Goal: Transaction & Acquisition: Download file/media

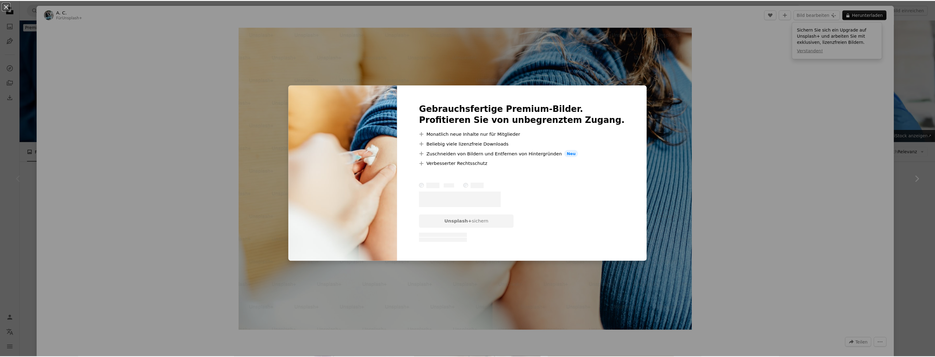
scroll to position [112, 0]
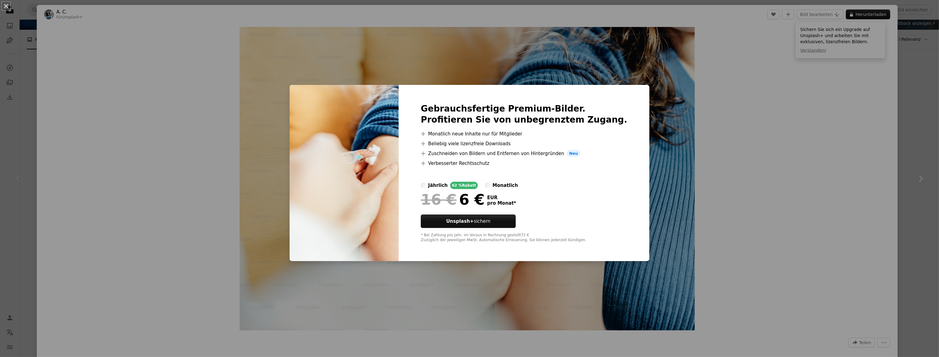
click at [745, 138] on div "An X shape Gebrauchsfertige Premium-Bilder. Profitieren Sie von unbegrenztem Zu…" at bounding box center [469, 178] width 939 height 357
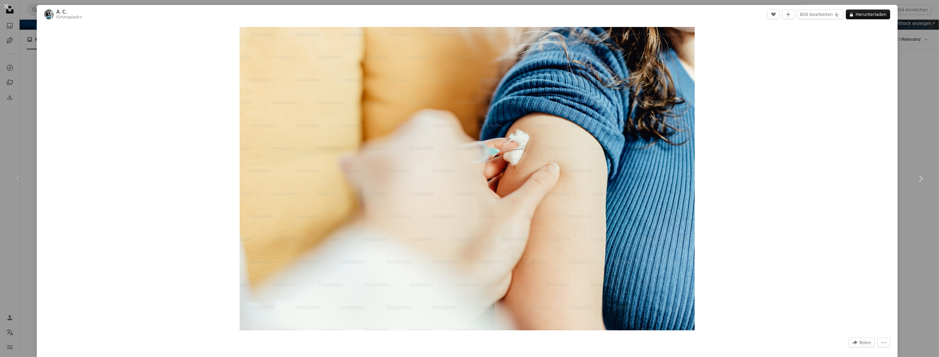
click at [43, 10] on header "A. C. Für Unsplash+ A heart A plus sign Bild bearbeiten Plus sign for Unsplash+…" at bounding box center [467, 14] width 861 height 19
click at [914, 81] on div "An X shape Chevron left Chevron right A. C. Für Unsplash+ A heart A plus sign B…" at bounding box center [469, 178] width 939 height 357
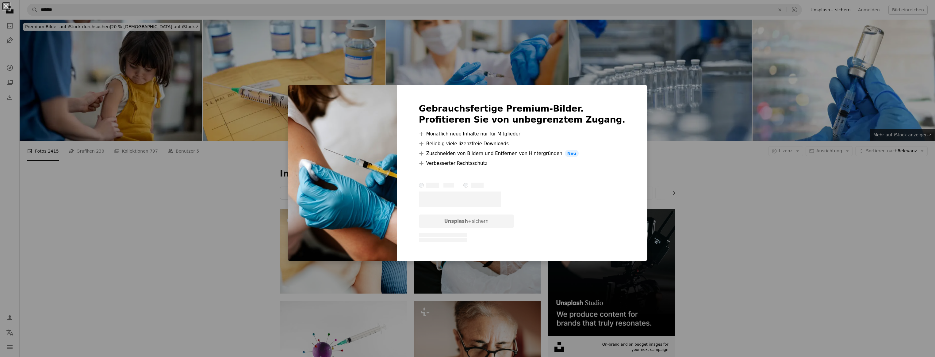
scroll to position [787, 0]
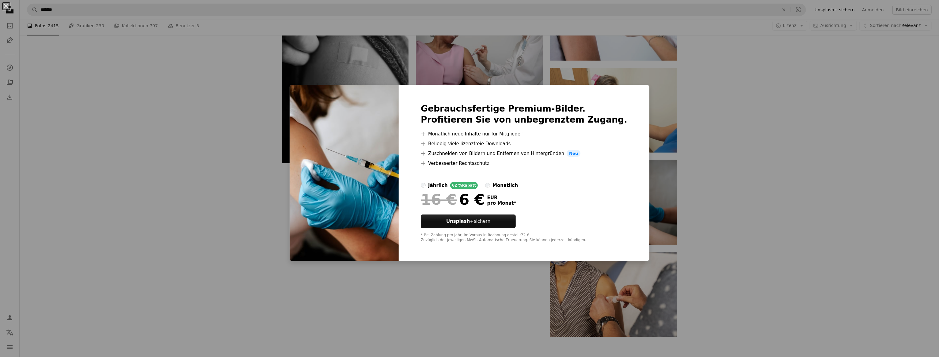
click at [721, 126] on div "An X shape Gebrauchsfertige Premium-Bilder. Profitieren Sie von unbegrenztem Zu…" at bounding box center [469, 178] width 939 height 357
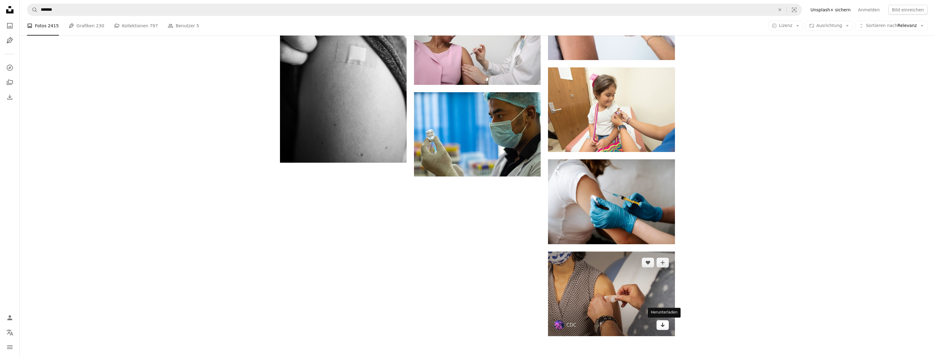
click at [661, 328] on link "Arrow pointing down" at bounding box center [662, 325] width 12 height 10
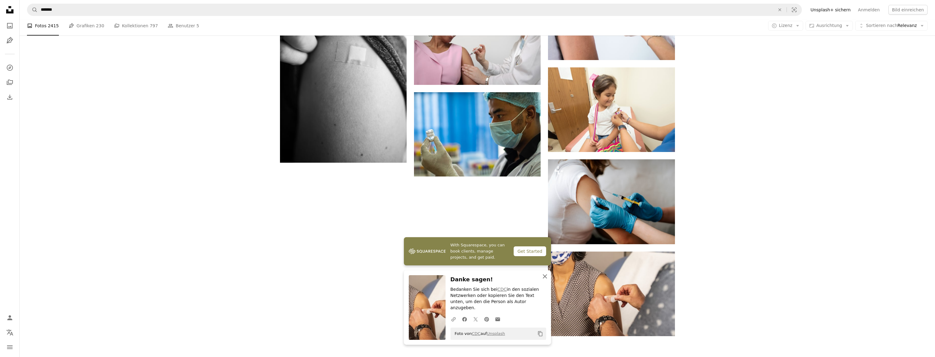
click at [544, 279] on icon "button" at bounding box center [545, 276] width 4 height 4
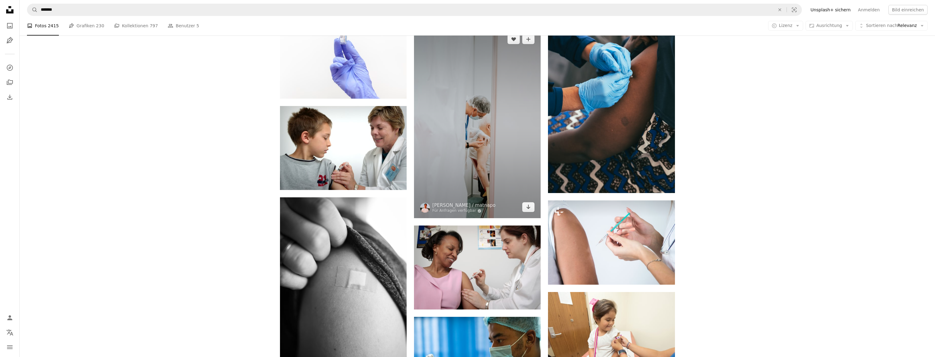
scroll to position [449, 0]
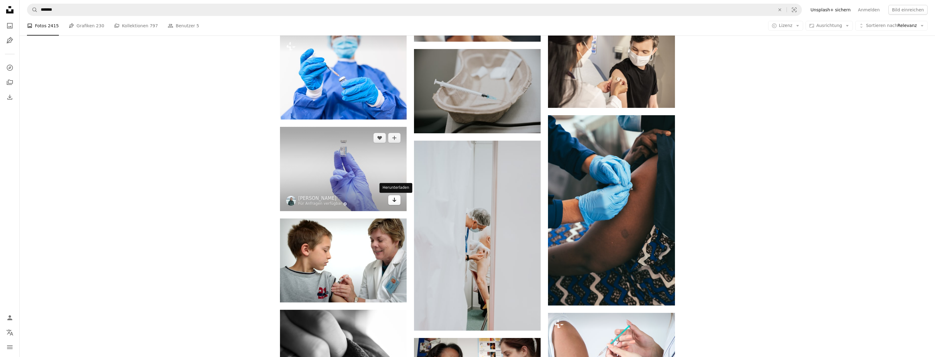
click at [393, 201] on icon "Arrow pointing down" at bounding box center [394, 199] width 5 height 7
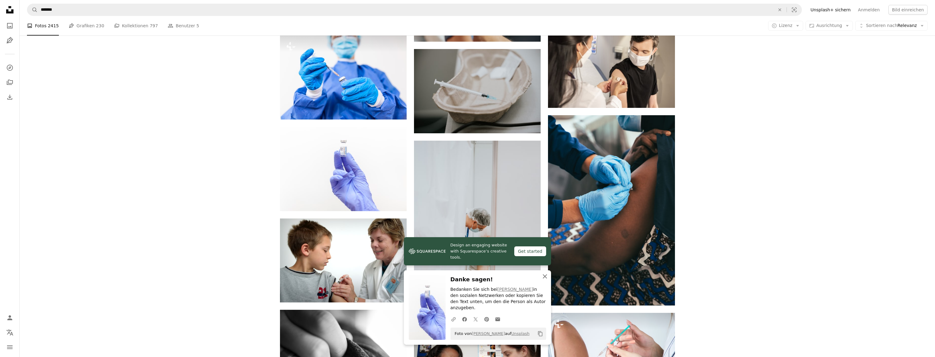
click at [546, 278] on icon "button" at bounding box center [545, 276] width 4 height 4
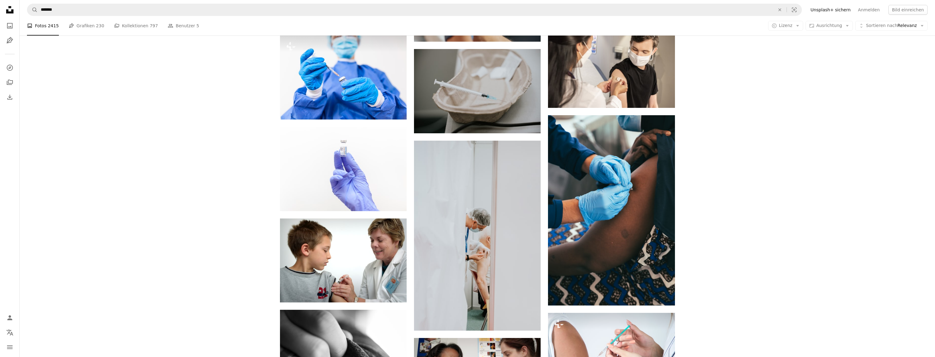
scroll to position [337, 0]
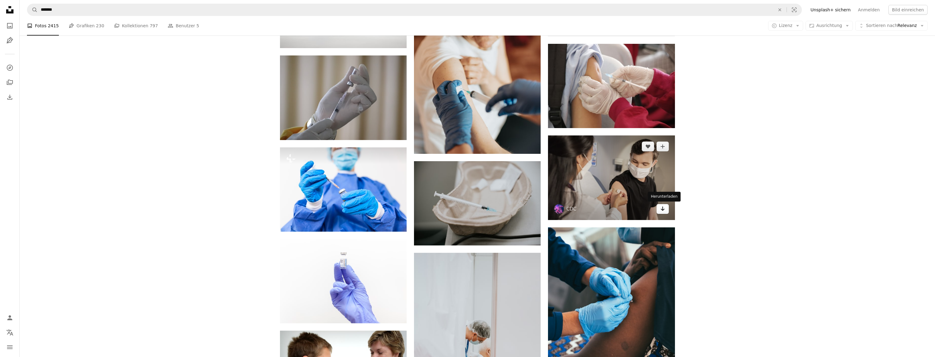
click at [663, 209] on icon "Herunterladen" at bounding box center [662, 209] width 4 height 4
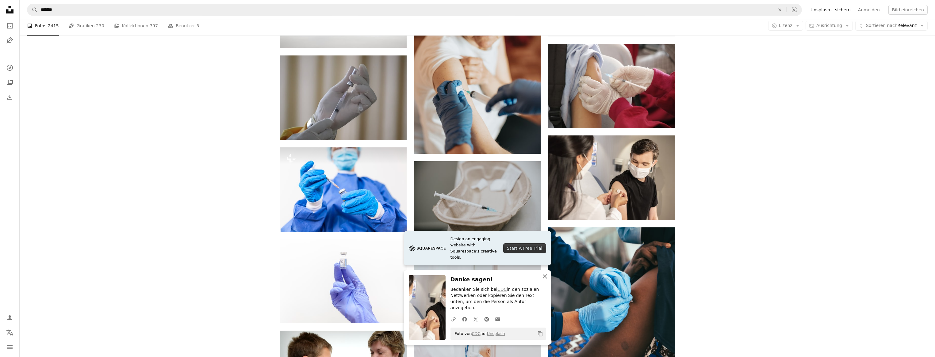
click at [542, 280] on icon "An X shape" at bounding box center [544, 276] width 7 height 7
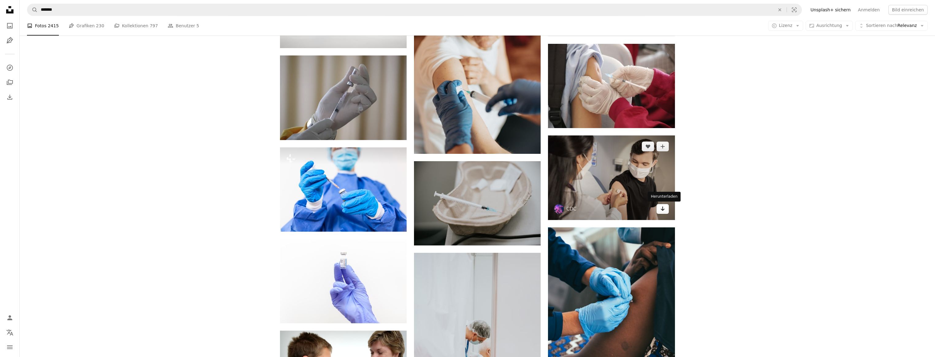
click at [666, 211] on link "Arrow pointing down" at bounding box center [662, 209] width 12 height 10
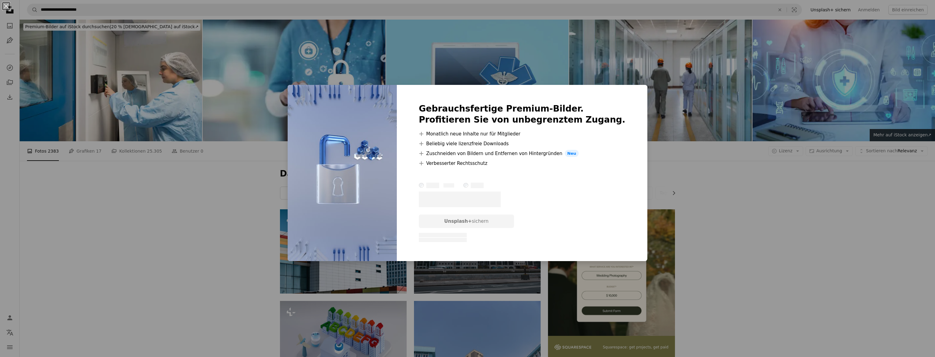
scroll to position [787, 0]
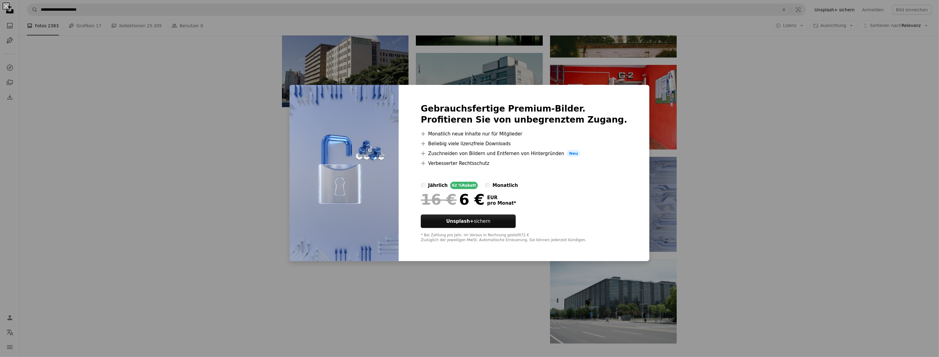
click at [746, 120] on div "An X shape Gebrauchsfertige Premium-Bilder. Profitieren Sie von unbegrenztem Zu…" at bounding box center [469, 178] width 939 height 357
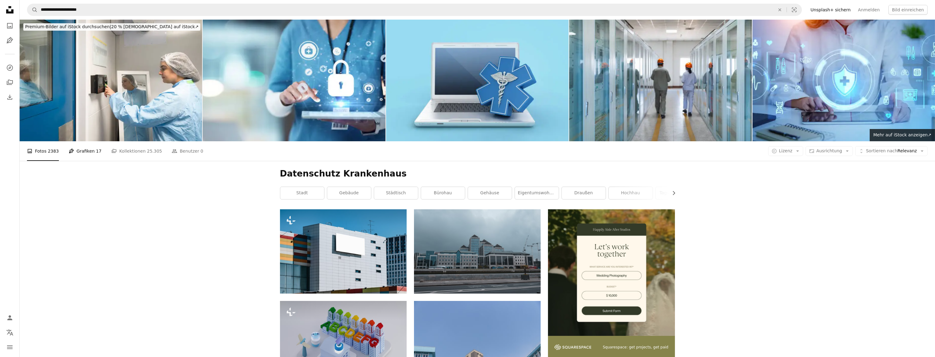
click at [85, 151] on link "Pen Tool Grafiken 17" at bounding box center [85, 151] width 33 height 20
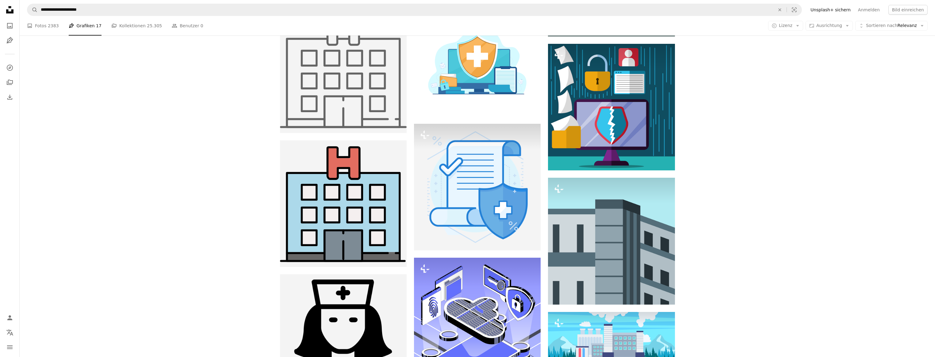
scroll to position [225, 0]
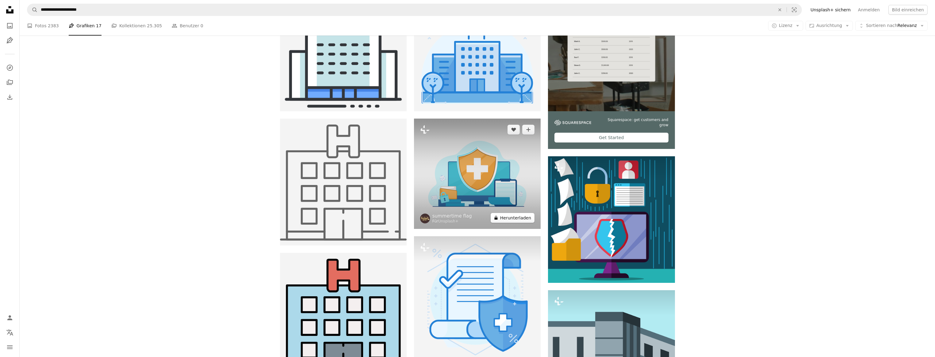
click at [513, 220] on button "A lock Herunterladen" at bounding box center [513, 218] width 44 height 10
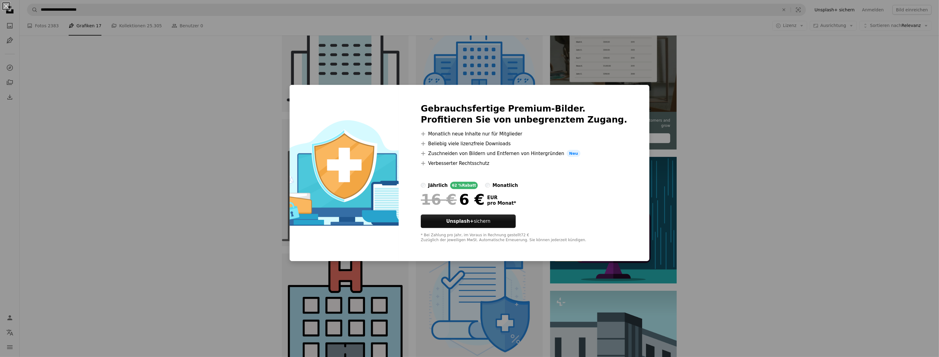
click at [623, 92] on div "Gebrauchsfertige Premium-Bilder. Profitieren Sie von unbegrenztem Zugang. A plu…" at bounding box center [524, 173] width 251 height 177
click at [771, 139] on div "An X shape Gebrauchsfertige Premium-Bilder. Profitieren Sie von unbegrenztem Zu…" at bounding box center [469, 178] width 939 height 357
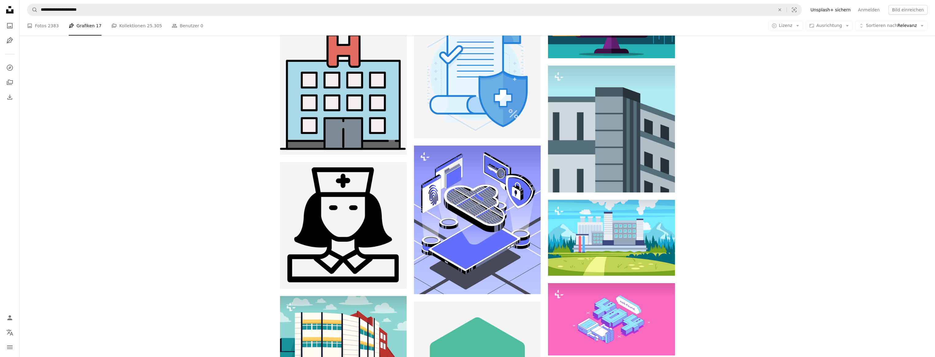
scroll to position [337, 0]
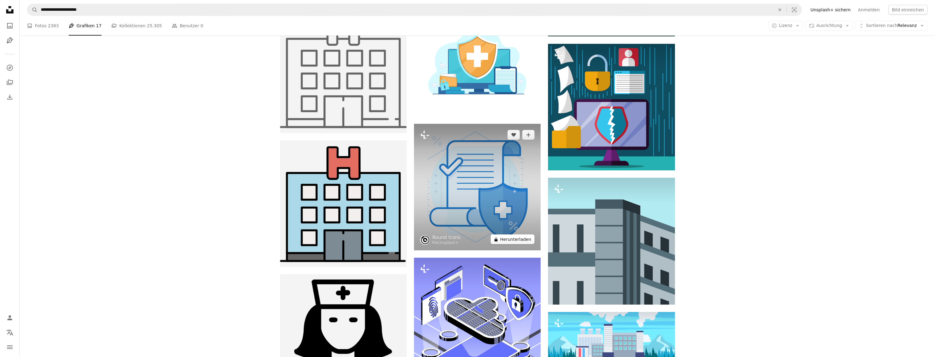
click at [508, 240] on button "A lock Herunterladen" at bounding box center [513, 240] width 44 height 10
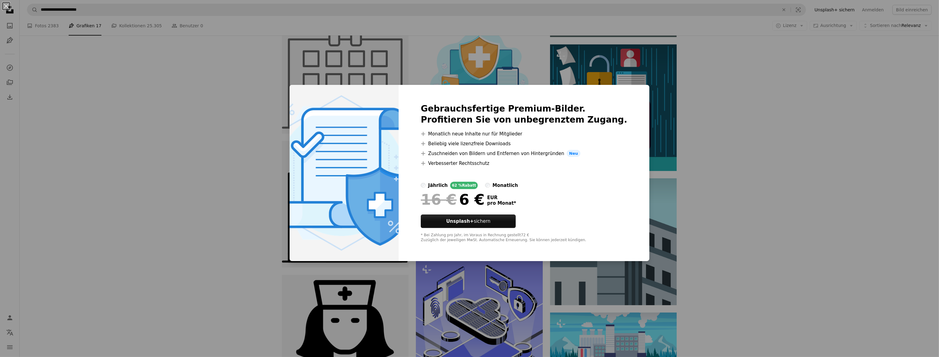
click at [804, 131] on div "An X shape Gebrauchsfertige Premium-Bilder. Profitieren Sie von unbegrenztem Zu…" at bounding box center [469, 178] width 939 height 357
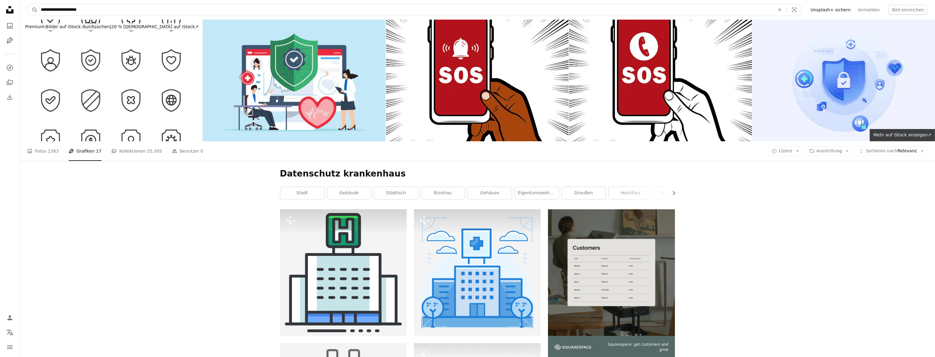
click at [82, 11] on input "**********" at bounding box center [405, 10] width 735 height 12
click at [92, 9] on input "**********" at bounding box center [405, 10] width 735 height 12
click at [27, 4] on button "A magnifying glass" at bounding box center [32, 10] width 10 height 12
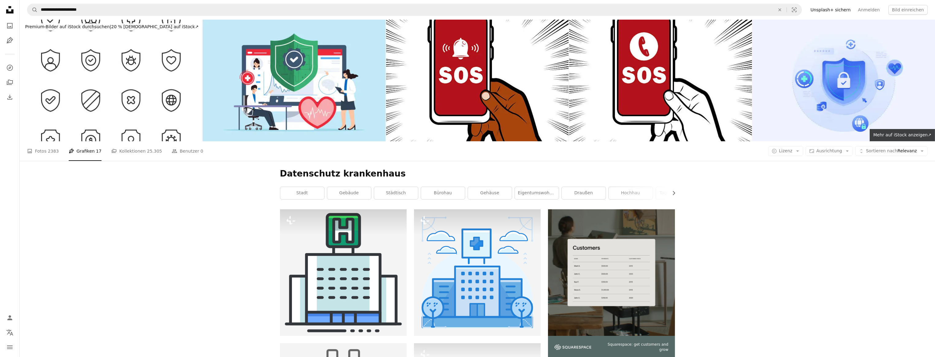
click at [10, 9] on icon "Unsplash logo Unsplash-Startseite" at bounding box center [10, 10] width 12 height 12
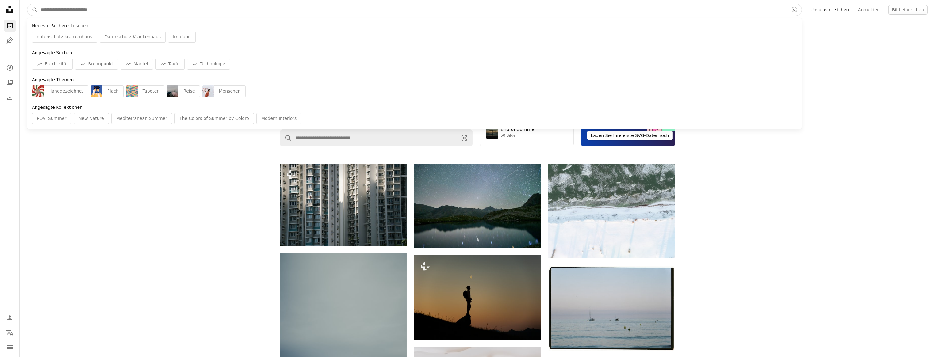
click at [88, 8] on input "Finden Sie Bildmaterial auf der ganzen Webseite" at bounding box center [412, 10] width 749 height 12
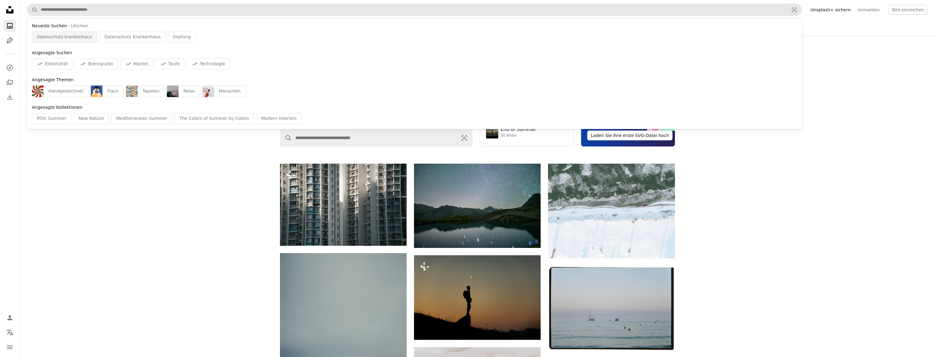
click at [81, 38] on span "datenschutz krankenhaus" at bounding box center [64, 37] width 55 height 6
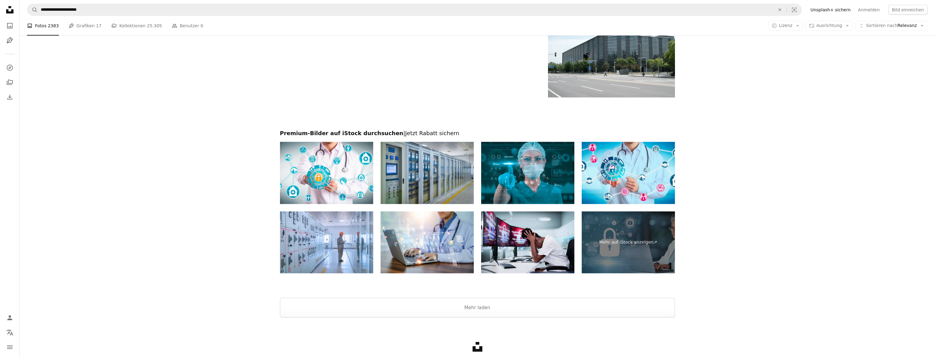
scroll to position [1063, 0]
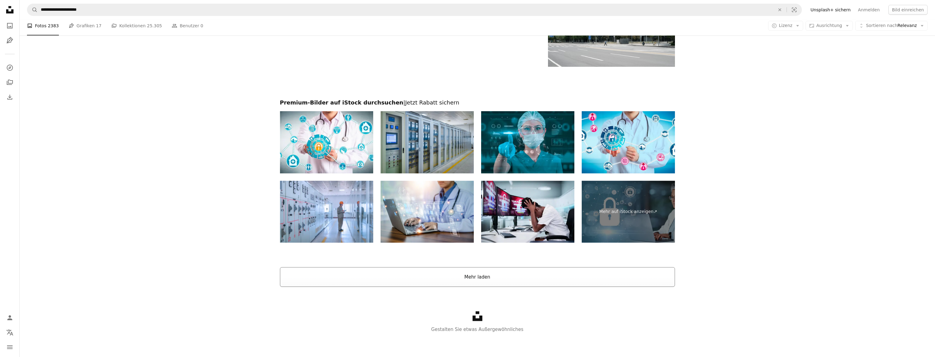
click at [443, 272] on button "Mehr laden" at bounding box center [477, 277] width 395 height 20
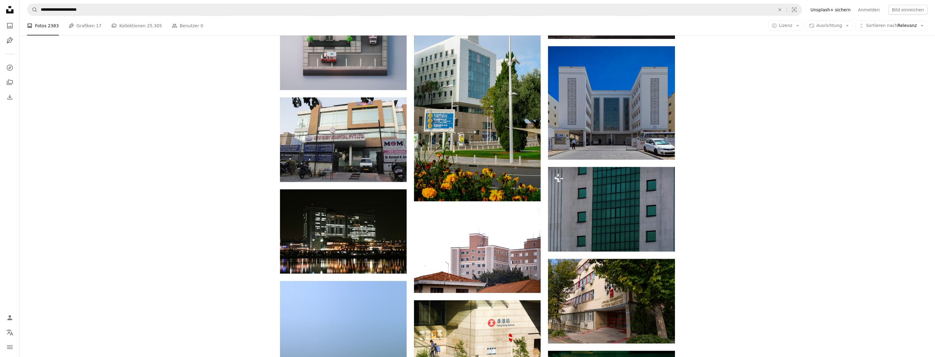
scroll to position [1513, 0]
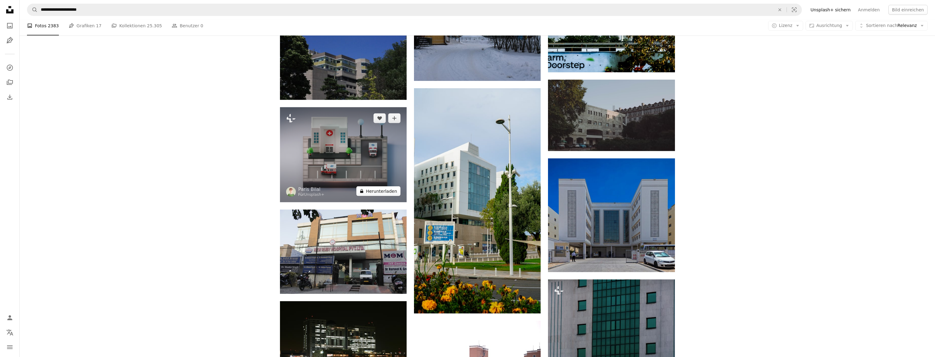
click at [377, 192] on button "A lock Herunterladen" at bounding box center [378, 191] width 44 height 10
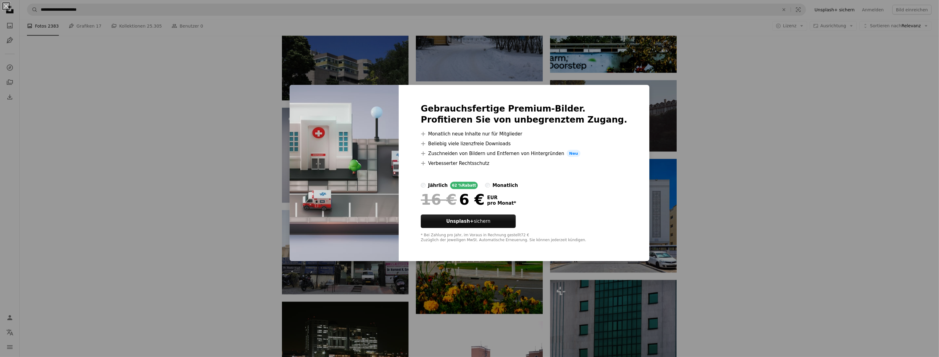
click at [615, 217] on div "Gebrauchsfertige Premium-Bilder. Profitieren Sie von unbegrenztem Zugang. A plu…" at bounding box center [524, 173] width 251 height 177
click at [713, 229] on div "An X shape Gebrauchsfertige Premium-Bilder. Profitieren Sie von unbegrenztem Zu…" at bounding box center [469, 178] width 939 height 357
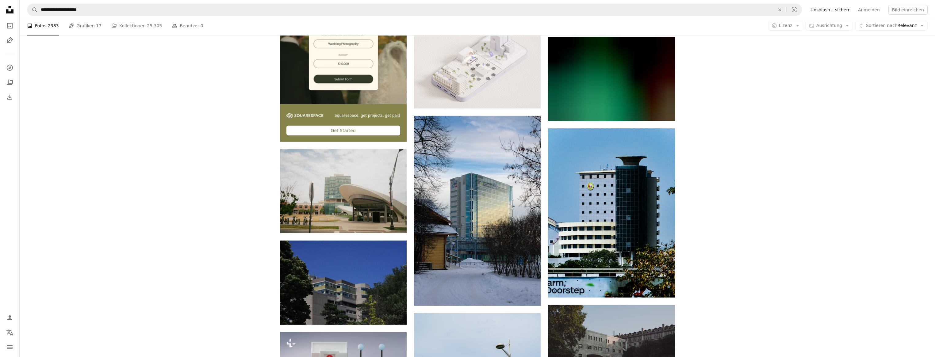
scroll to position [1063, 0]
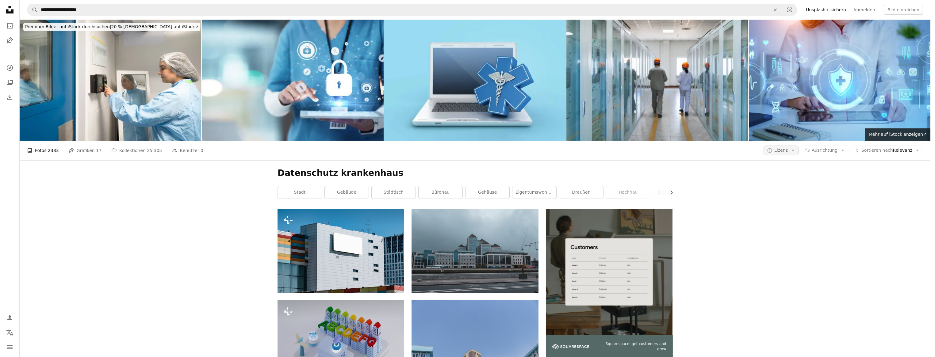
click at [796, 148] on icon "Arrow down" at bounding box center [793, 151] width 6 height 6
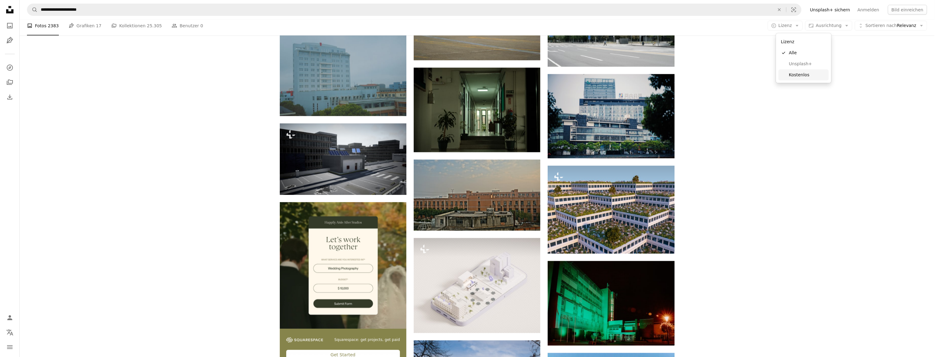
click at [800, 74] on span "Kostenlos" at bounding box center [807, 75] width 37 height 6
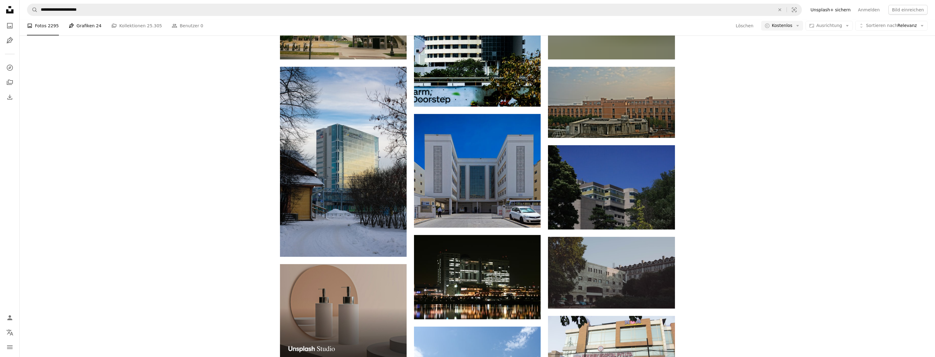
scroll to position [4496, 0]
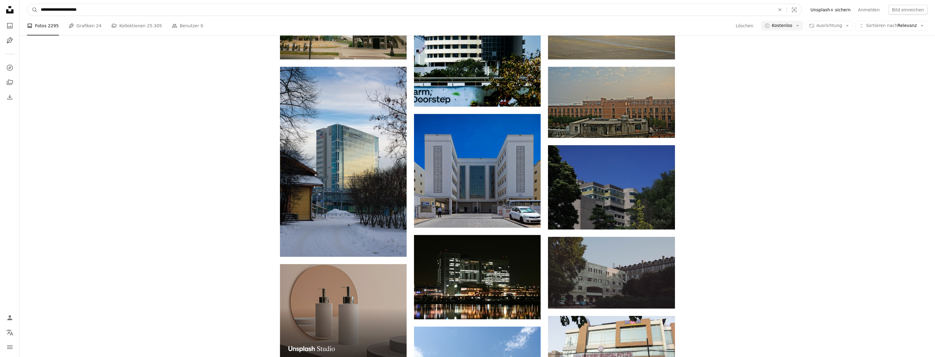
drag, startPoint x: 64, startPoint y: 12, endPoint x: 148, endPoint y: 9, distance: 84.7
click at [148, 9] on input "**********" at bounding box center [405, 10] width 735 height 12
type input "**********"
click button "A magnifying glass" at bounding box center [32, 10] width 10 height 12
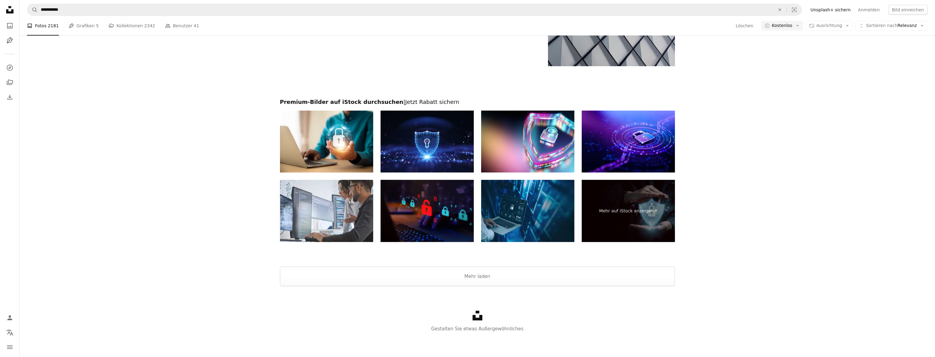
scroll to position [225, 0]
